Goal: Task Accomplishment & Management: Manage account settings

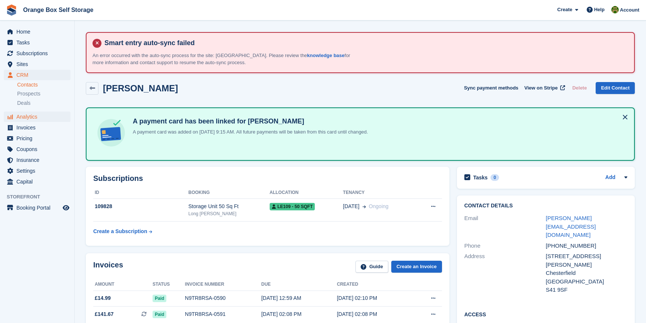
scroll to position [169, 0]
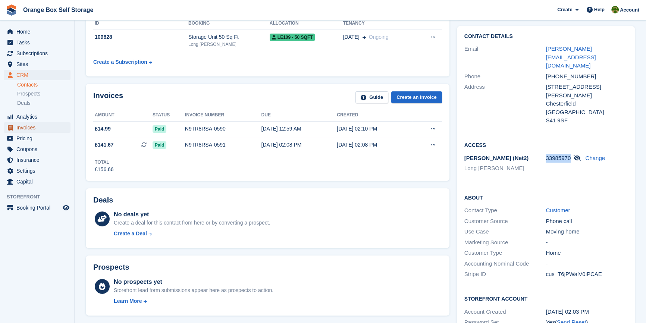
click at [44, 127] on span "Invoices" at bounding box center [38, 127] width 45 height 10
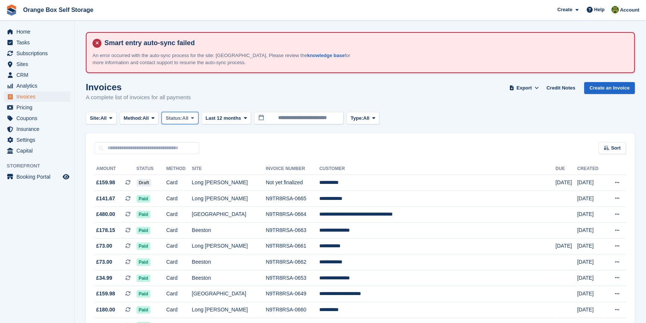
click at [192, 116] on button "Status: All" at bounding box center [180, 118] width 37 height 12
click at [186, 175] on link "Open" at bounding box center [197, 175] width 65 height 13
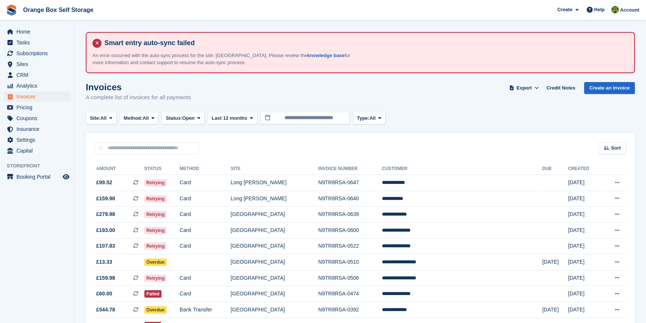
click at [69, 228] on aside "Home Tasks Subscriptions Subscriptions Subscriptions Contracts Price increases …" at bounding box center [37, 164] width 74 height 286
click at [184, 122] on button "Status: Open" at bounding box center [183, 118] width 43 height 12
click at [187, 137] on link "All" at bounding box center [197, 135] width 65 height 13
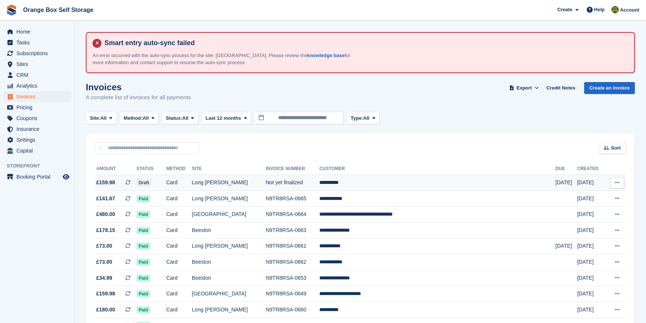
click at [378, 180] on td "**********" at bounding box center [438, 183] width 236 height 16
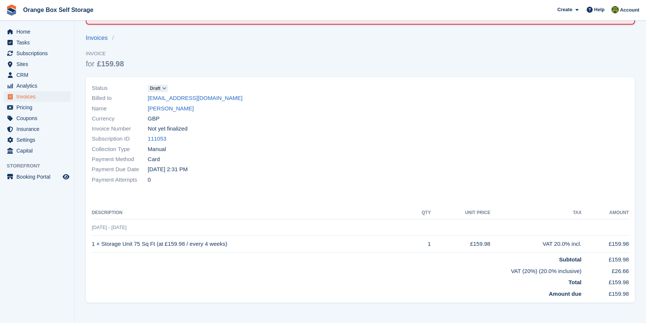
scroll to position [49, 0]
click at [155, 87] on span "Draft" at bounding box center [155, 88] width 10 height 7
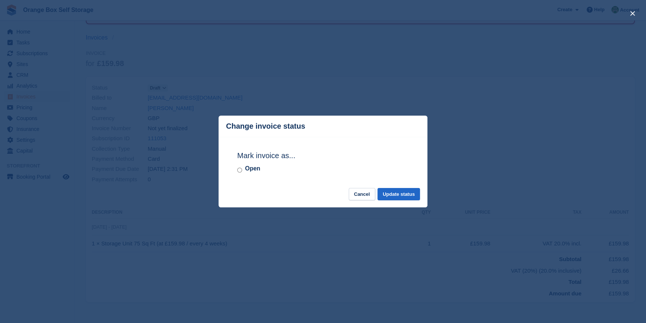
click at [244, 172] on div "Open" at bounding box center [323, 168] width 172 height 9
click at [248, 171] on label "Open" at bounding box center [252, 168] width 15 height 9
click at [398, 195] on button "Update status" at bounding box center [399, 194] width 43 height 12
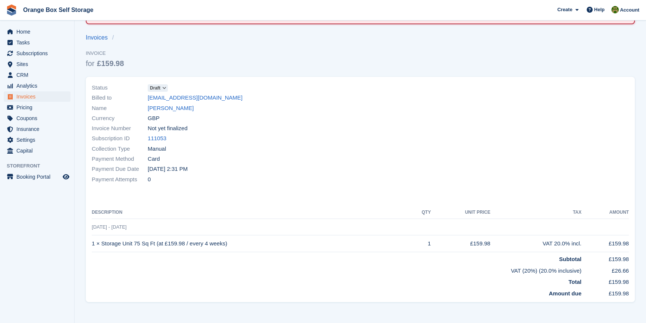
scroll to position [0, 0]
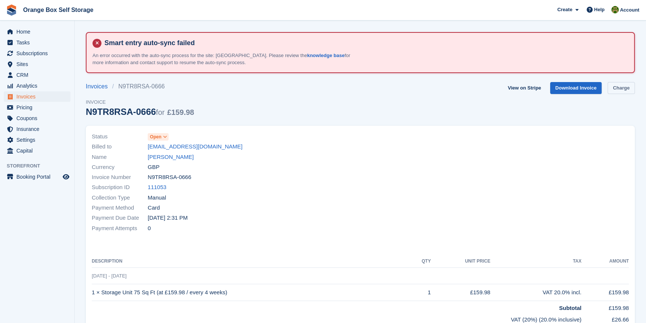
click at [625, 85] on link "Charge" at bounding box center [621, 88] width 27 height 12
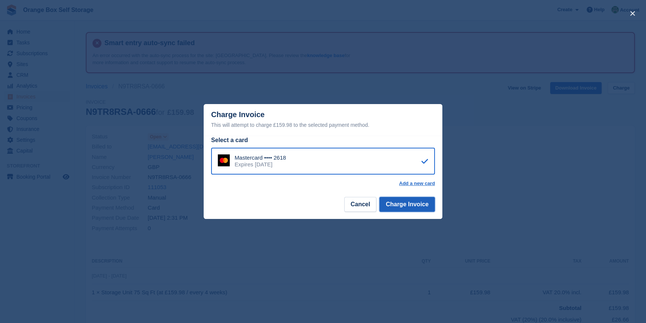
click at [413, 207] on button "Charge Invoice" at bounding box center [408, 204] width 56 height 15
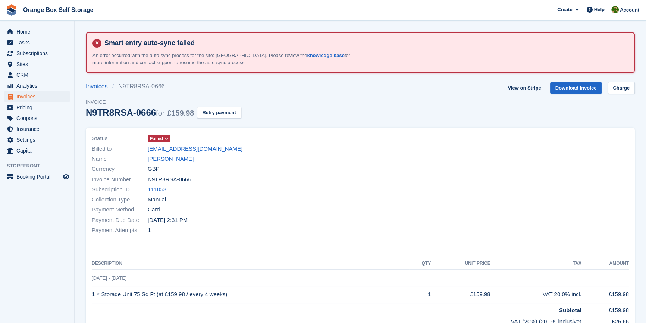
click at [327, 168] on div "Currency GBP" at bounding box center [224, 169] width 264 height 10
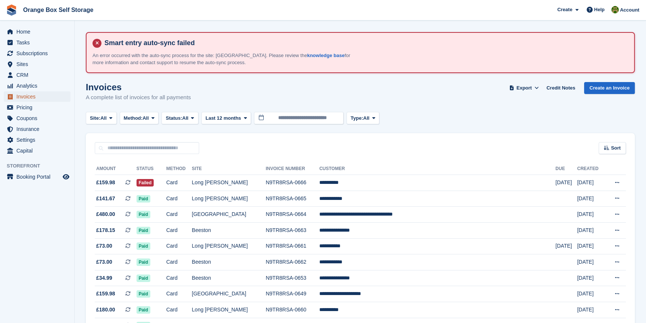
click at [30, 96] on span "Invoices" at bounding box center [38, 96] width 45 height 10
click at [187, 117] on span "All" at bounding box center [186, 118] width 6 height 7
click at [195, 173] on link "Open" at bounding box center [197, 175] width 65 height 13
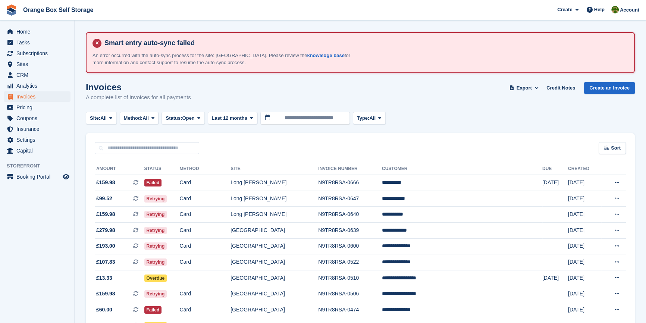
click at [66, 219] on aside "Home Tasks Subscriptions Subscriptions Subscriptions Contracts Price increases …" at bounding box center [37, 164] width 74 height 286
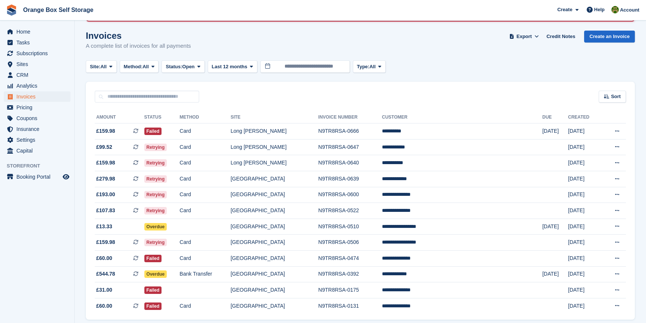
scroll to position [68, 0]
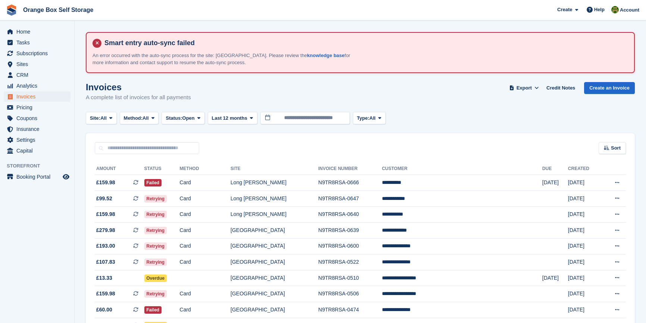
scroll to position [69, 0]
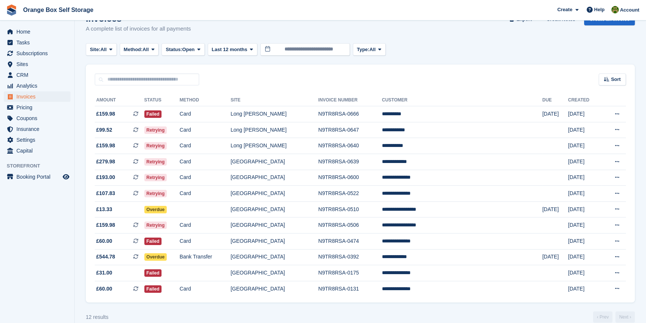
click at [29, 277] on aside "Home Tasks Subscriptions Subscriptions Subscriptions Contracts Price increases …" at bounding box center [37, 164] width 74 height 286
click at [57, 266] on aside "Home Tasks Subscriptions Subscriptions Subscriptions Contracts Price increases …" at bounding box center [37, 164] width 74 height 286
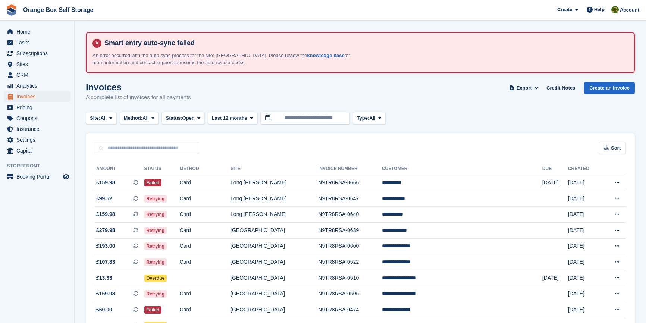
scroll to position [70, 0]
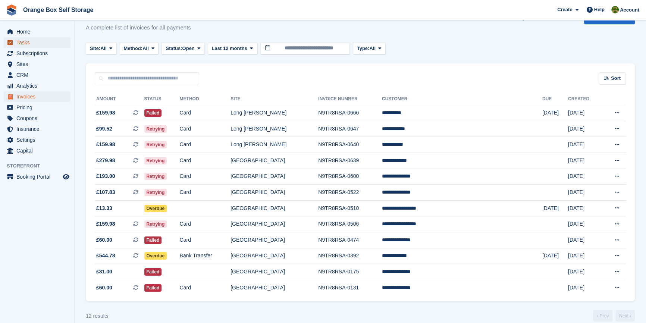
click at [33, 41] on span "Tasks" at bounding box center [38, 42] width 45 height 10
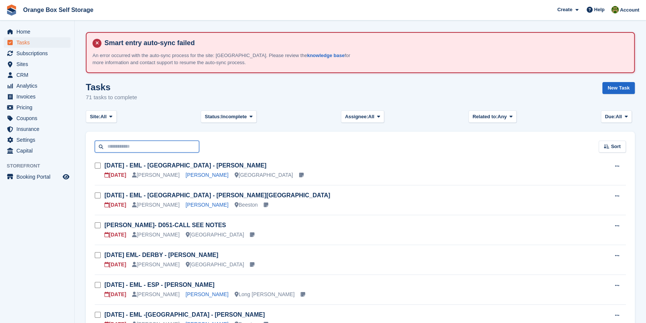
click at [147, 145] on input "text" at bounding box center [147, 147] width 105 height 12
type input "*****"
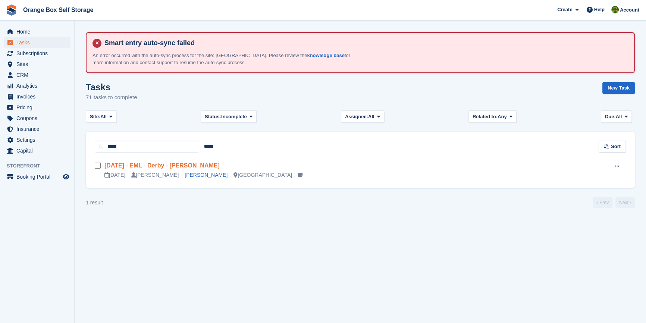
click at [148, 165] on link "Tue - 23/09 - EML - Derby - Jenny White" at bounding box center [162, 165] width 115 height 6
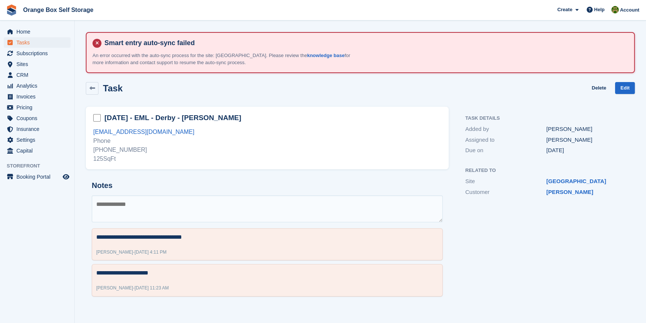
click at [214, 169] on div "**********" at bounding box center [267, 204] width 372 height 205
click at [28, 99] on span "Invoices" at bounding box center [38, 96] width 45 height 10
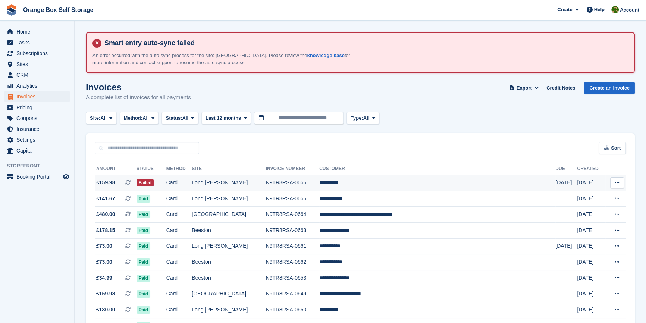
click at [192, 180] on td "Card" at bounding box center [179, 183] width 26 height 16
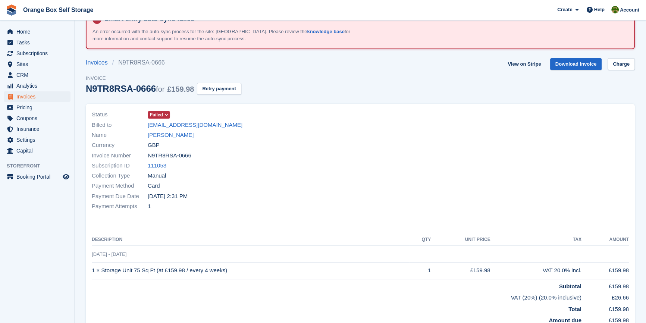
scroll to position [34, 0]
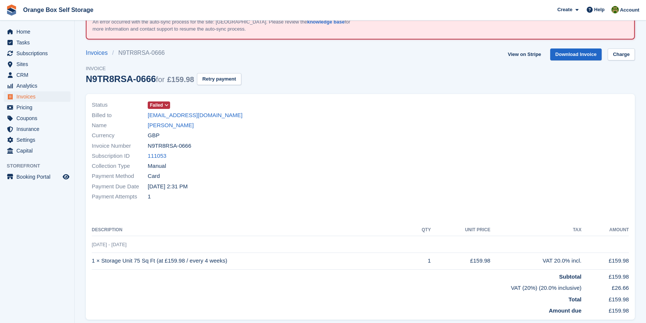
click at [166, 131] on div "Currency GBP" at bounding box center [224, 136] width 264 height 10
click at [164, 127] on link "[PERSON_NAME]" at bounding box center [171, 125] width 46 height 9
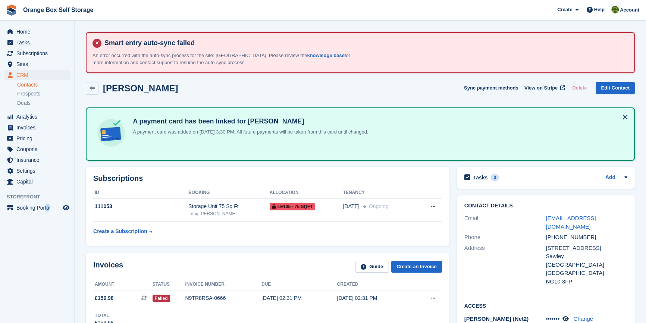
click at [49, 267] on aside "Home Tasks Subscriptions Subscriptions Subscriptions Contracts Price increases …" at bounding box center [37, 164] width 74 height 286
click at [35, 261] on aside "Home Tasks Subscriptions Subscriptions Subscriptions Contracts Price increases …" at bounding box center [37, 164] width 74 height 286
click at [38, 127] on span "Invoices" at bounding box center [38, 127] width 45 height 10
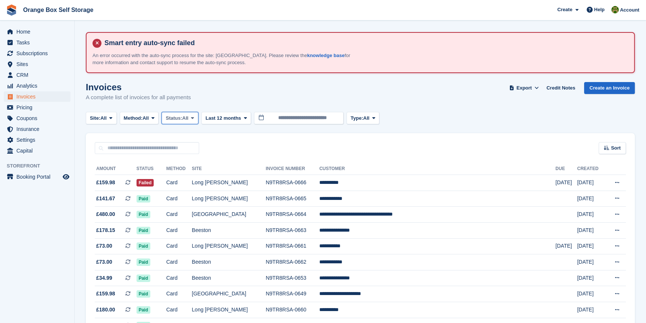
click at [174, 119] on span "Status:" at bounding box center [174, 118] width 16 height 7
click at [194, 175] on link "Open" at bounding box center [197, 175] width 65 height 13
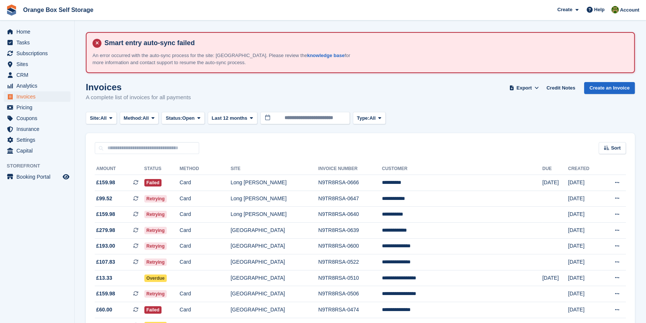
click at [57, 222] on aside "Home Tasks Subscriptions Subscriptions Subscriptions Contracts Price increases …" at bounding box center [37, 164] width 74 height 286
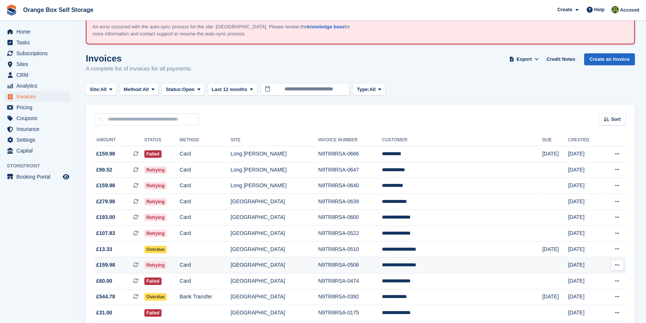
scroll to position [82, 0]
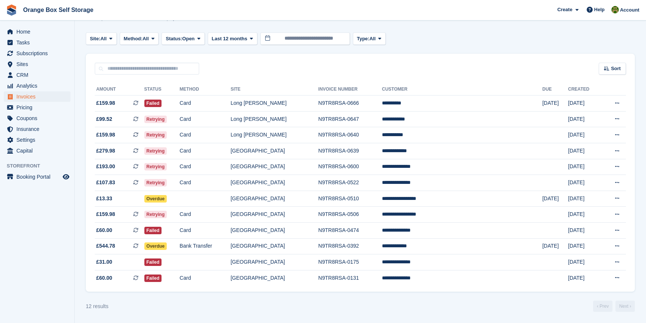
click at [53, 268] on aside "Home Tasks Subscriptions Subscriptions Subscriptions Contracts Price increases …" at bounding box center [37, 164] width 74 height 286
